Goal: Download file/media

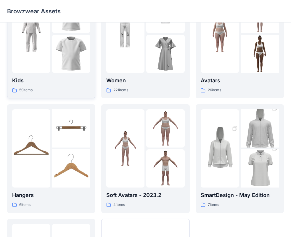
scroll to position [39, 0]
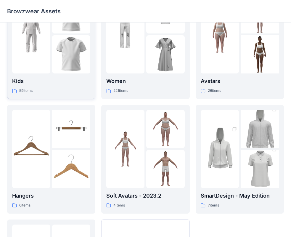
click at [61, 68] on img at bounding box center [71, 54] width 38 height 38
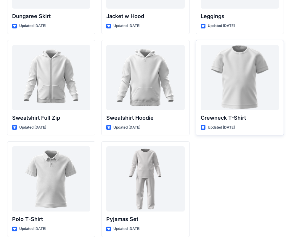
scroll to position [1811, 0]
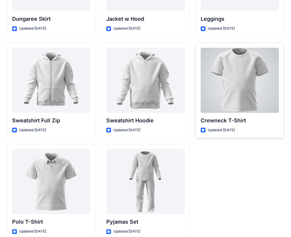
click at [239, 85] on div at bounding box center [240, 80] width 78 height 65
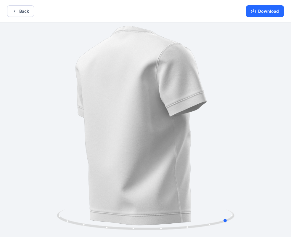
drag, startPoint x: 180, startPoint y: 158, endPoint x: 85, endPoint y: 149, distance: 95.1
click at [85, 149] on div at bounding box center [145, 129] width 291 height 215
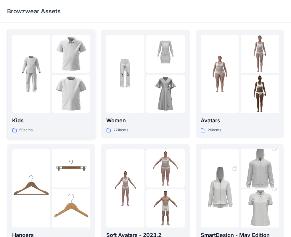
click at [35, 95] on div at bounding box center [31, 74] width 38 height 78
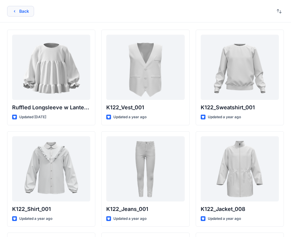
click at [17, 10] on icon "button" at bounding box center [14, 11] width 5 height 5
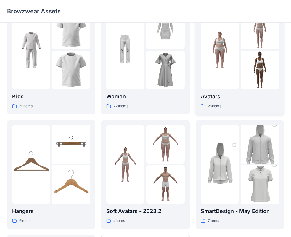
scroll to position [19, 0]
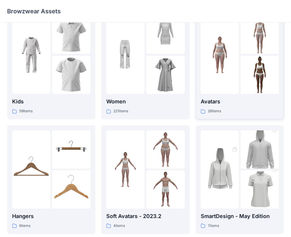
click at [241, 83] on img at bounding box center [259, 75] width 38 height 38
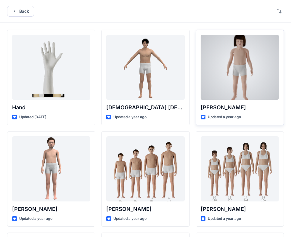
click at [237, 62] on div at bounding box center [240, 67] width 78 height 65
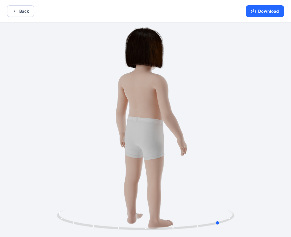
drag, startPoint x: 181, startPoint y: 158, endPoint x: 80, endPoint y: 158, distance: 101.1
click at [80, 158] on div at bounding box center [145, 129] width 291 height 215
click at [268, 13] on button "Download" at bounding box center [265, 11] width 38 height 12
